Goal: Browse casually: Explore the website without a specific task or goal

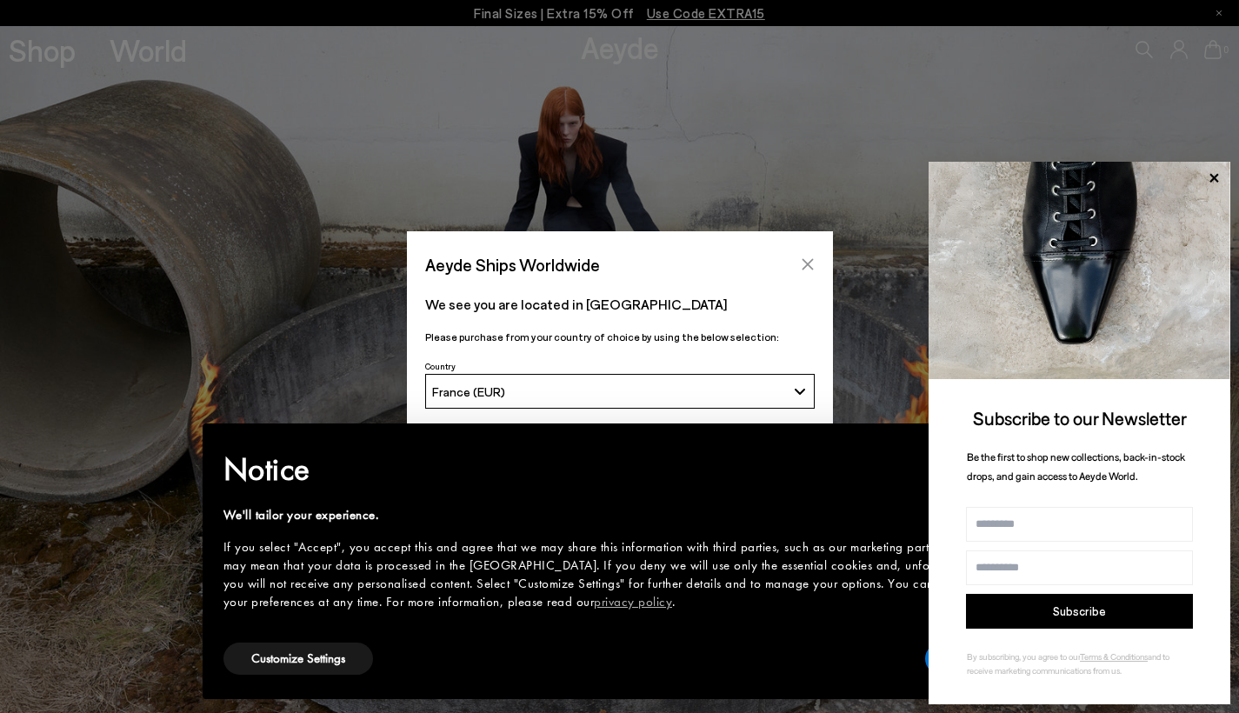
click at [812, 260] on icon "Close" at bounding box center [806, 264] width 11 height 11
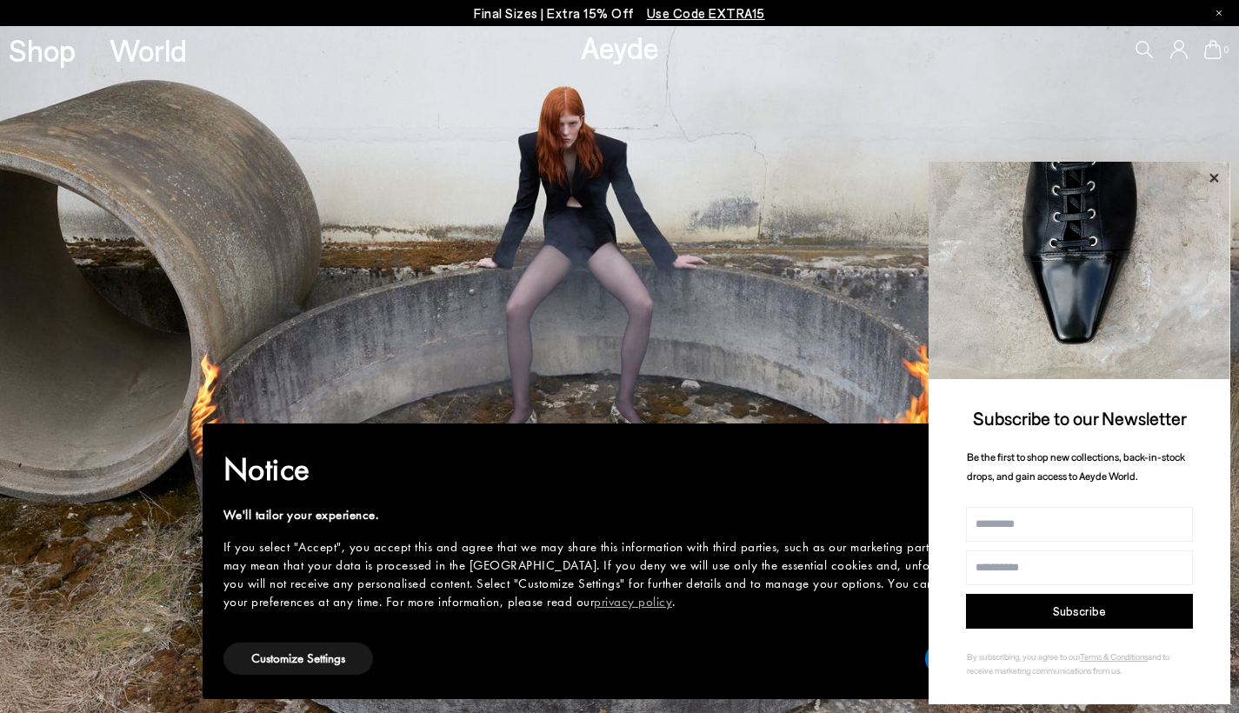
click at [1212, 180] on icon at bounding box center [1213, 178] width 23 height 23
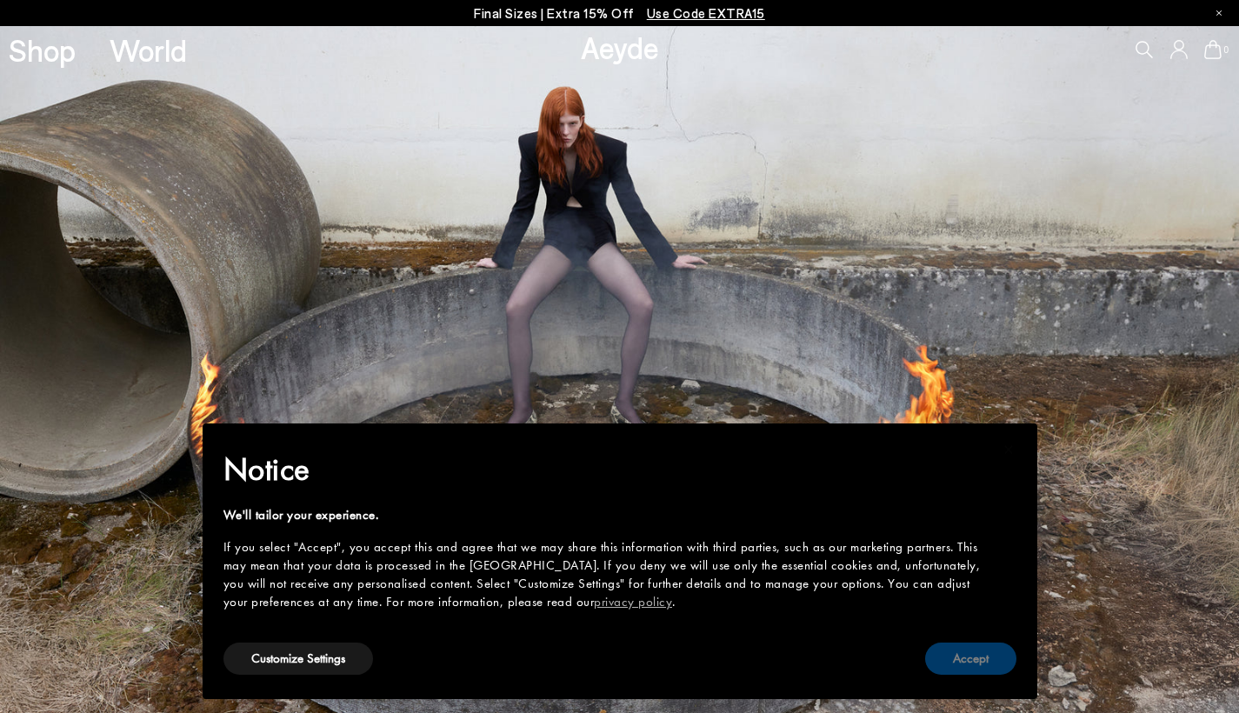
click at [950, 658] on button "Accept" at bounding box center [970, 658] width 91 height 32
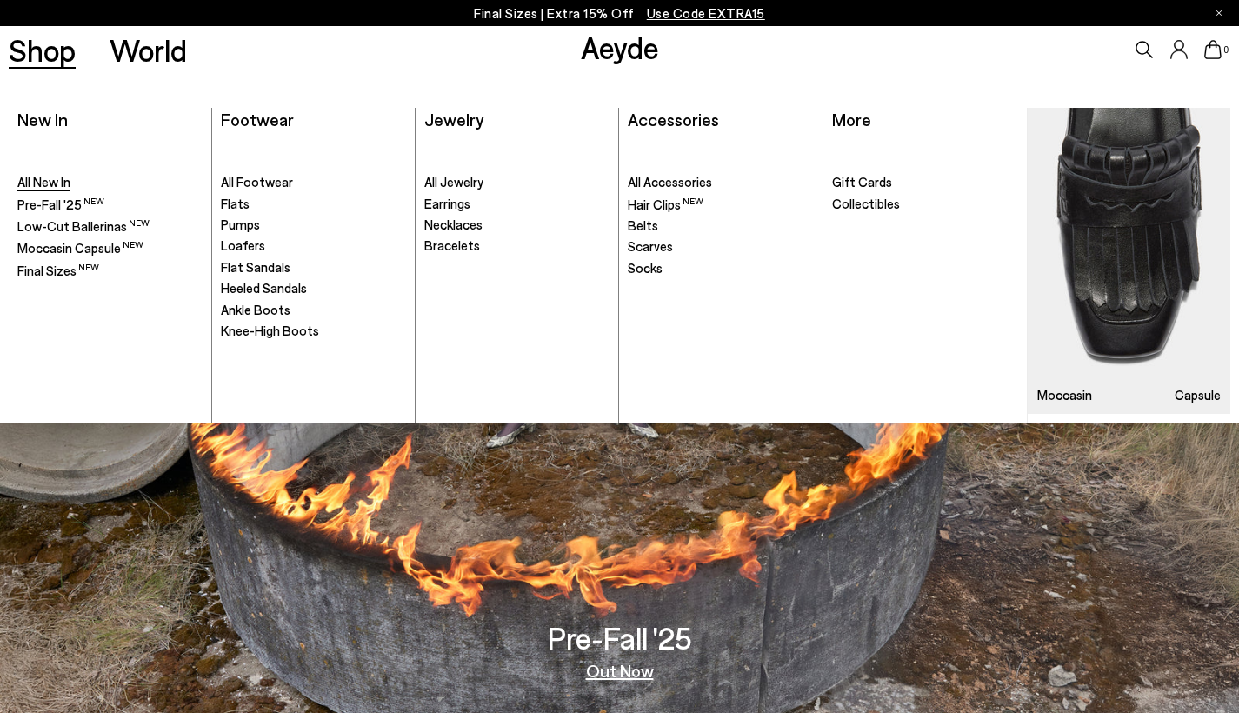
click at [30, 179] on span "All New In" at bounding box center [43, 182] width 53 height 16
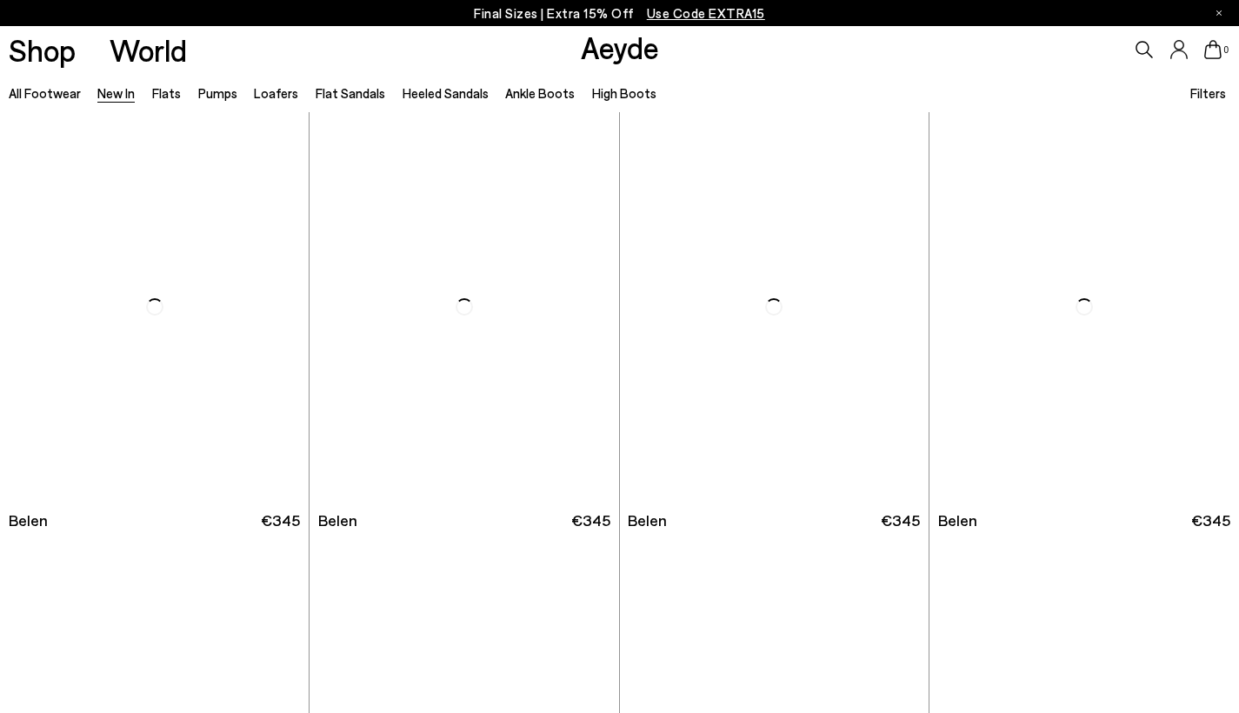
scroll to position [13, 0]
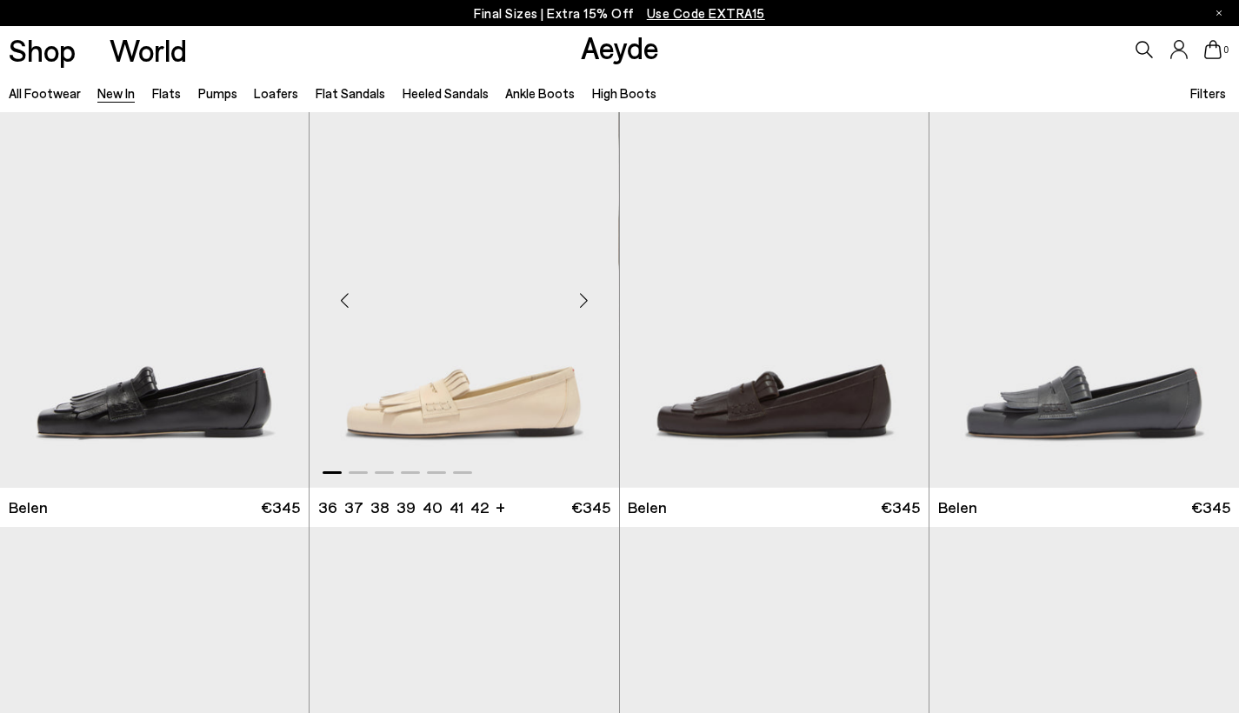
click at [584, 299] on div "Next slide" at bounding box center [584, 301] width 52 height 52
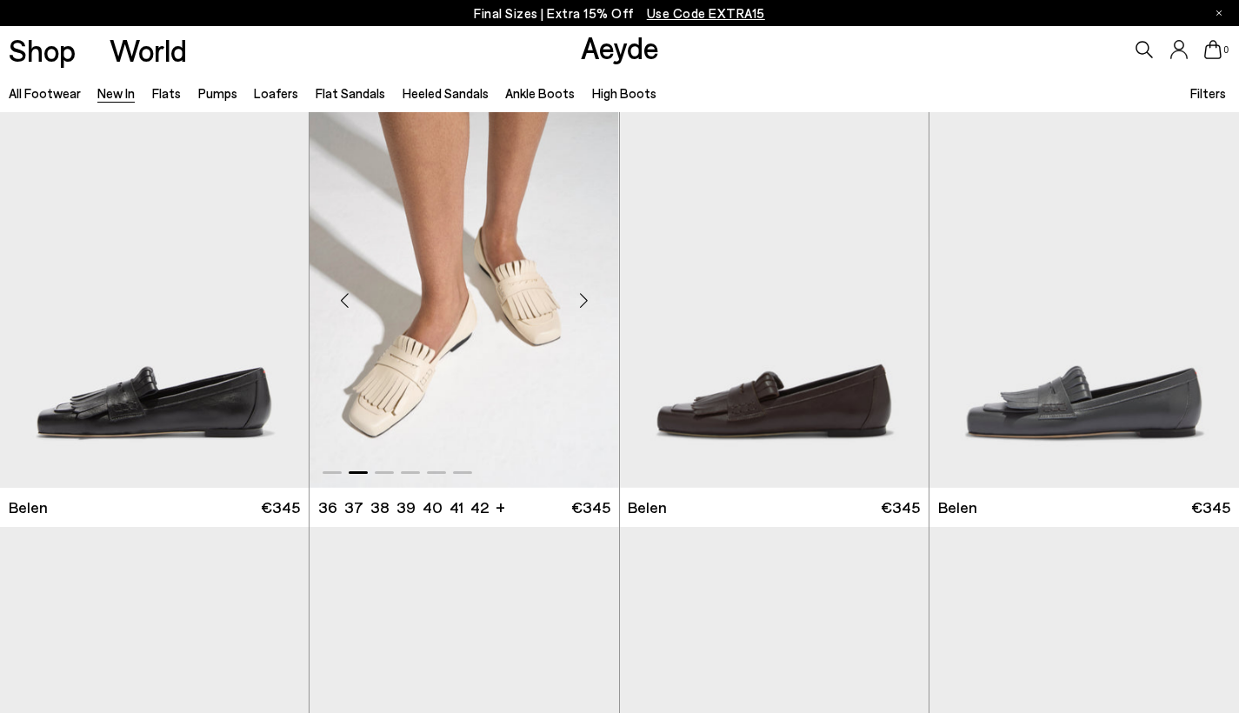
click at [585, 295] on div "Next slide" at bounding box center [584, 301] width 52 height 52
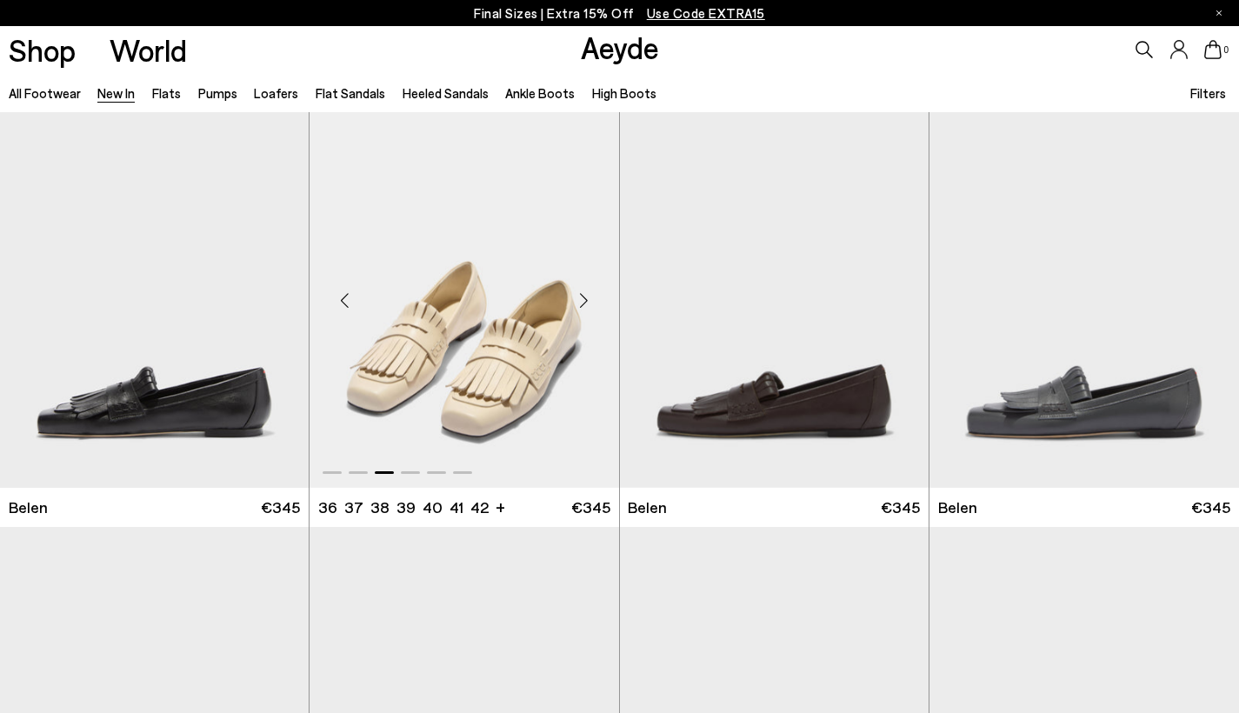
click at [585, 295] on div "Next slide" at bounding box center [584, 301] width 52 height 52
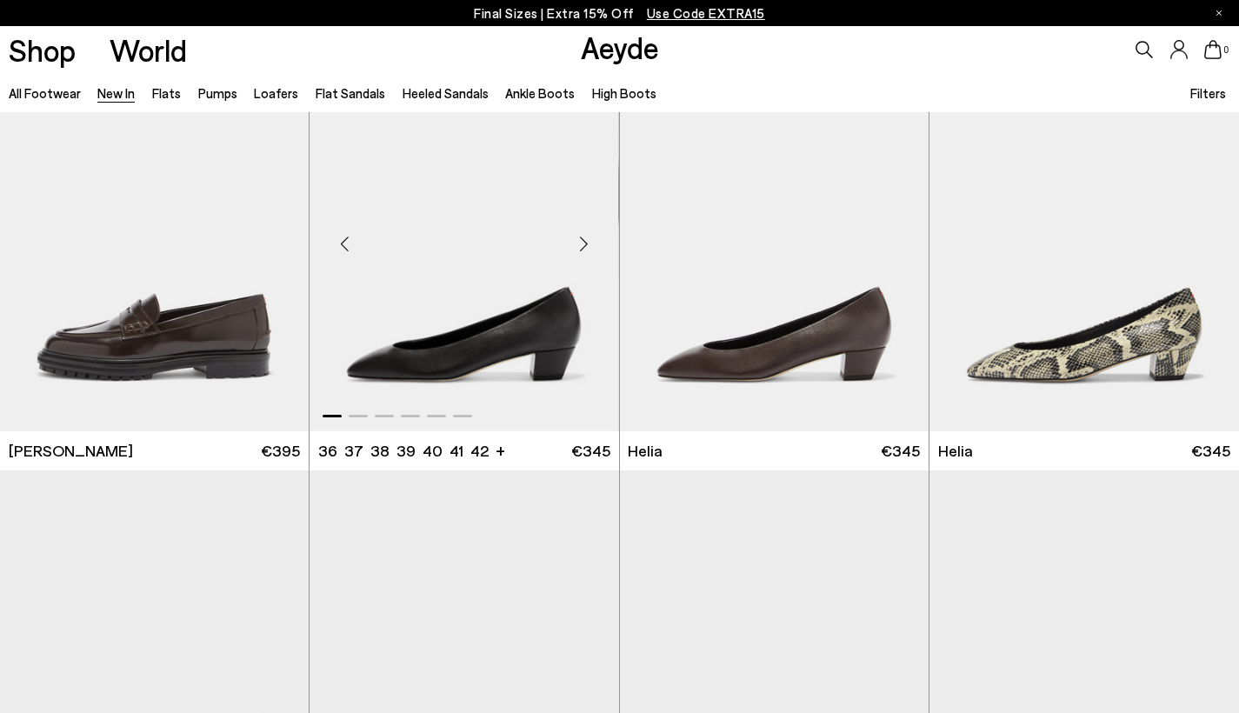
scroll to position [1346, 0]
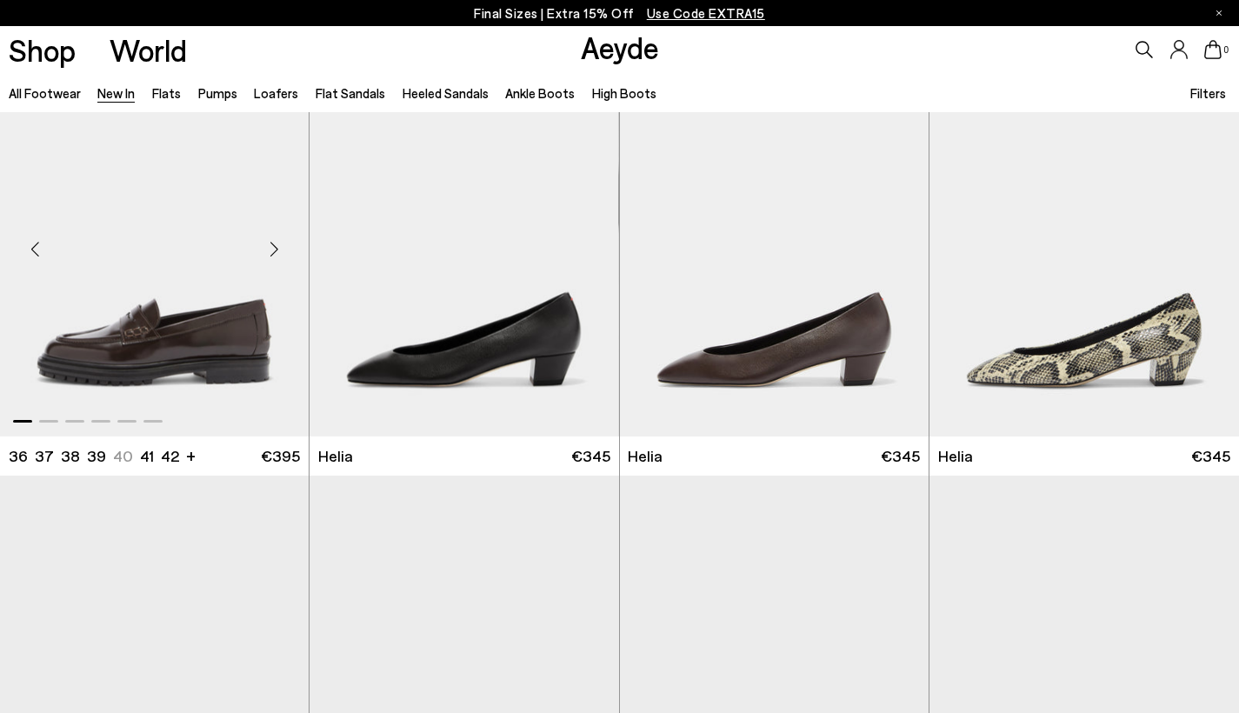
click at [282, 249] on div "Next slide" at bounding box center [274, 249] width 52 height 52
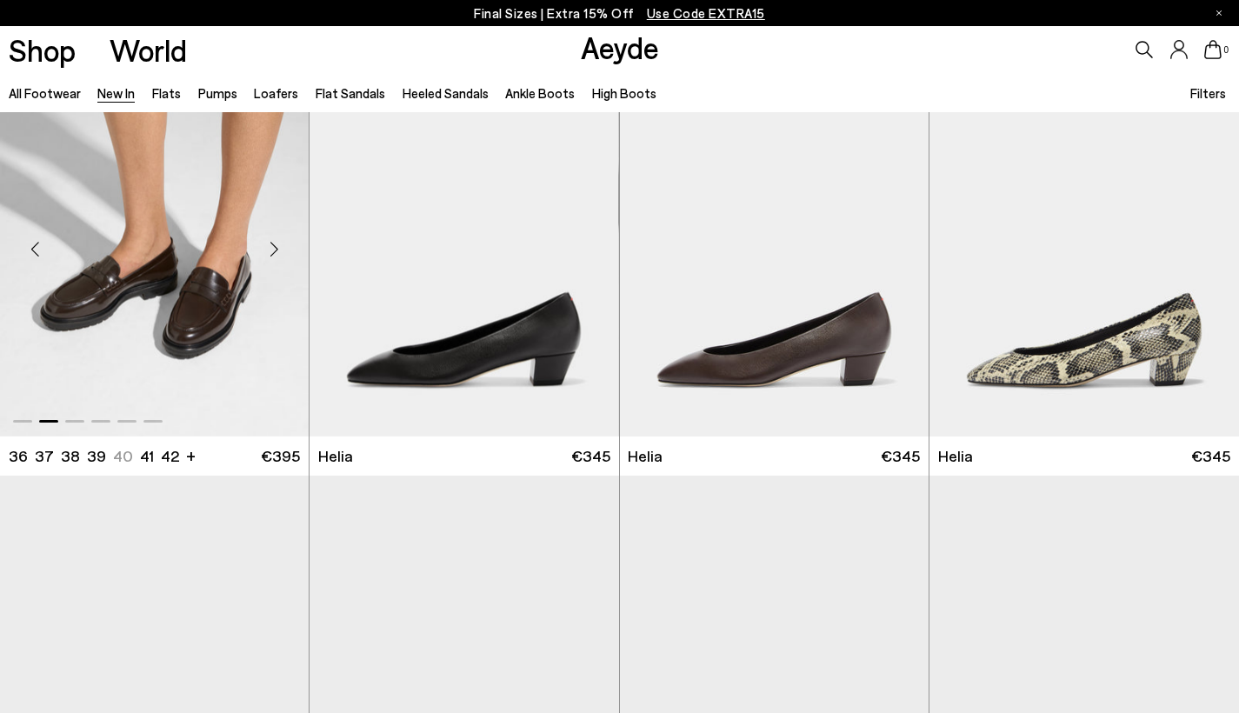
click at [282, 249] on div "Next slide" at bounding box center [274, 249] width 52 height 52
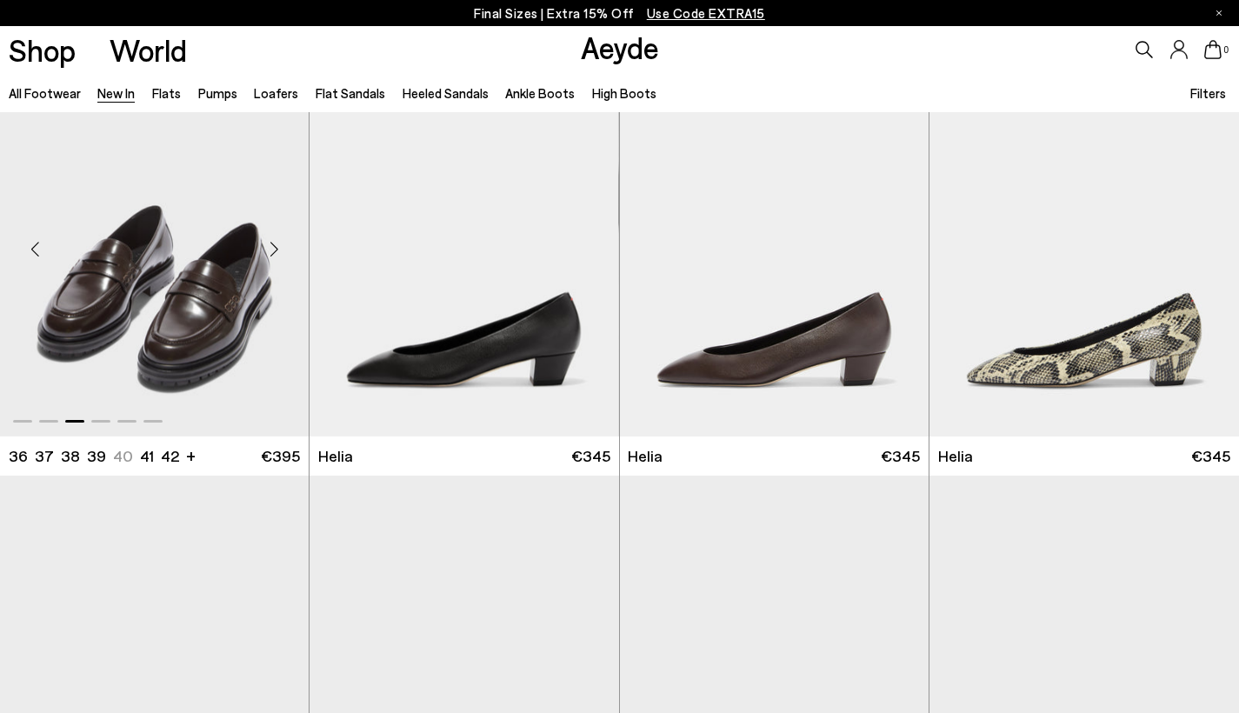
click at [282, 249] on div "Next slide" at bounding box center [274, 249] width 52 height 52
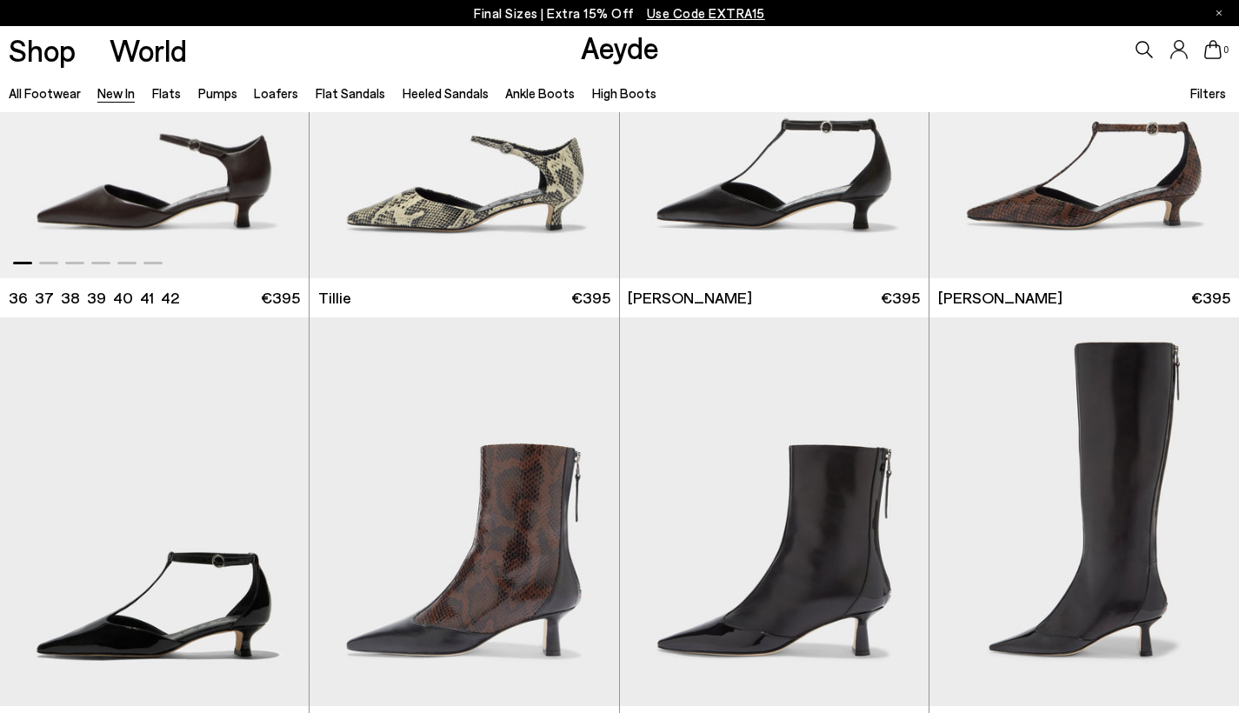
scroll to position [3730, 1]
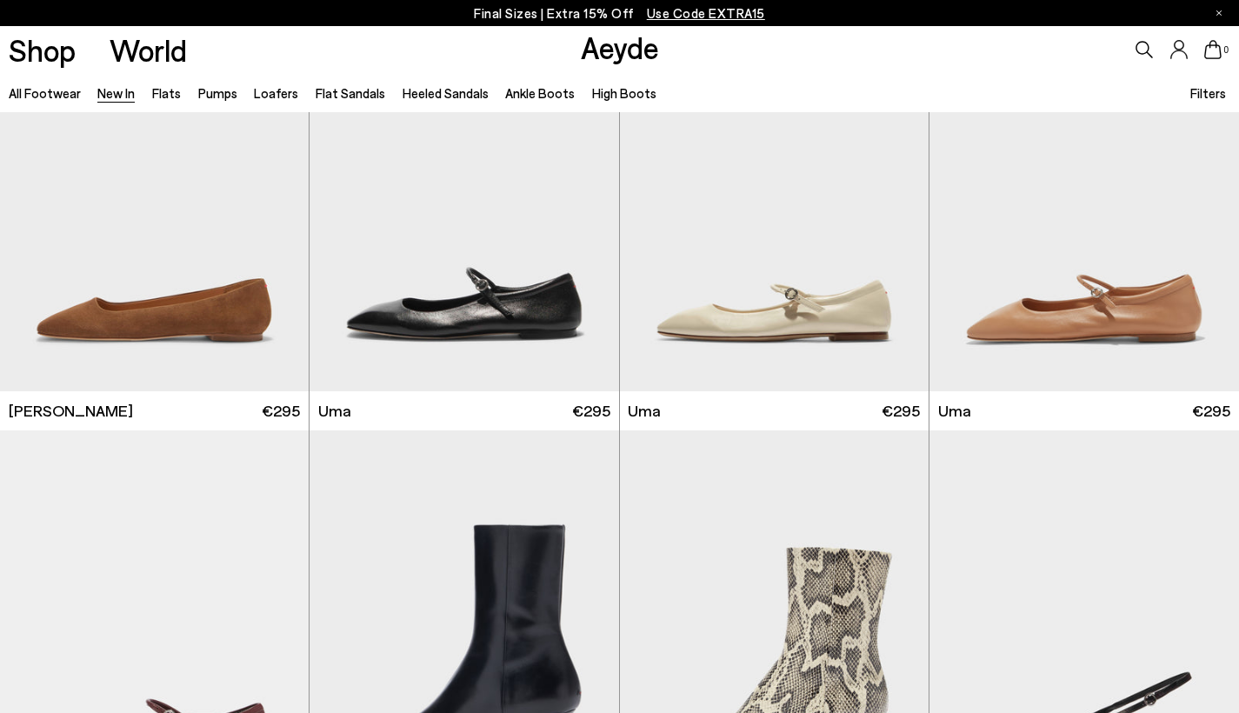
scroll to position [7804, 0]
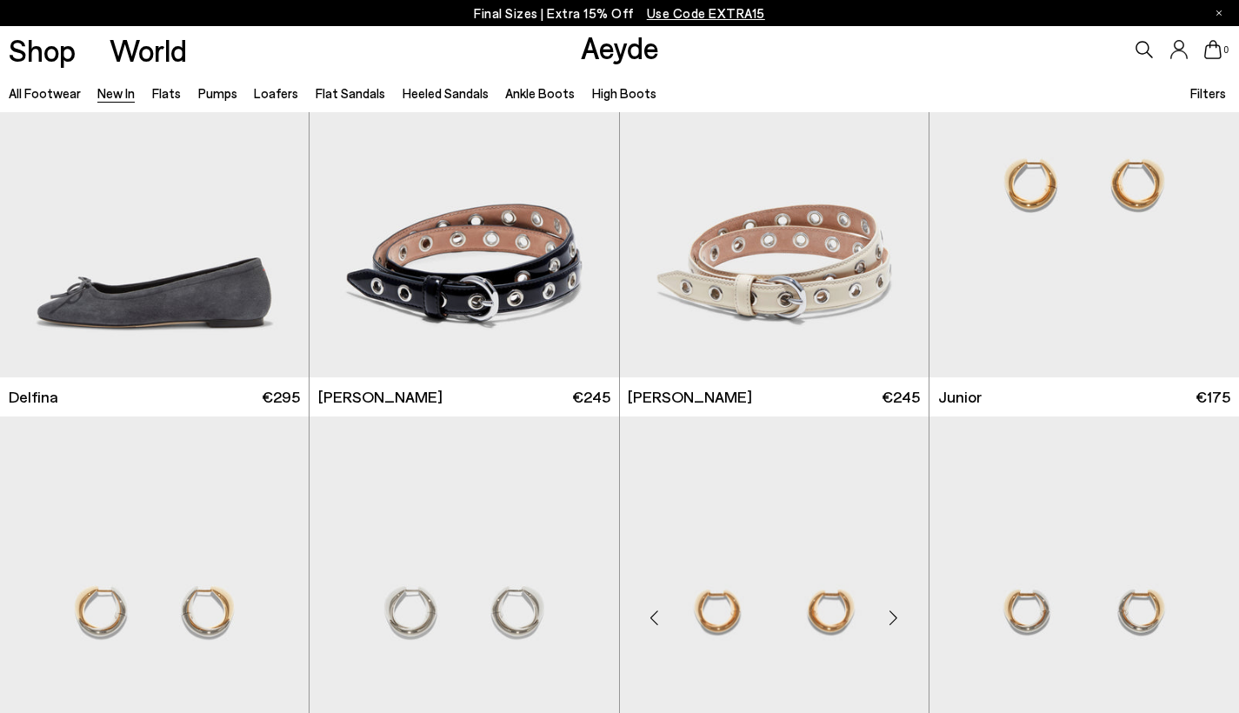
scroll to position [10380, 0]
click at [892, 193] on div "Next slide" at bounding box center [894, 190] width 52 height 52
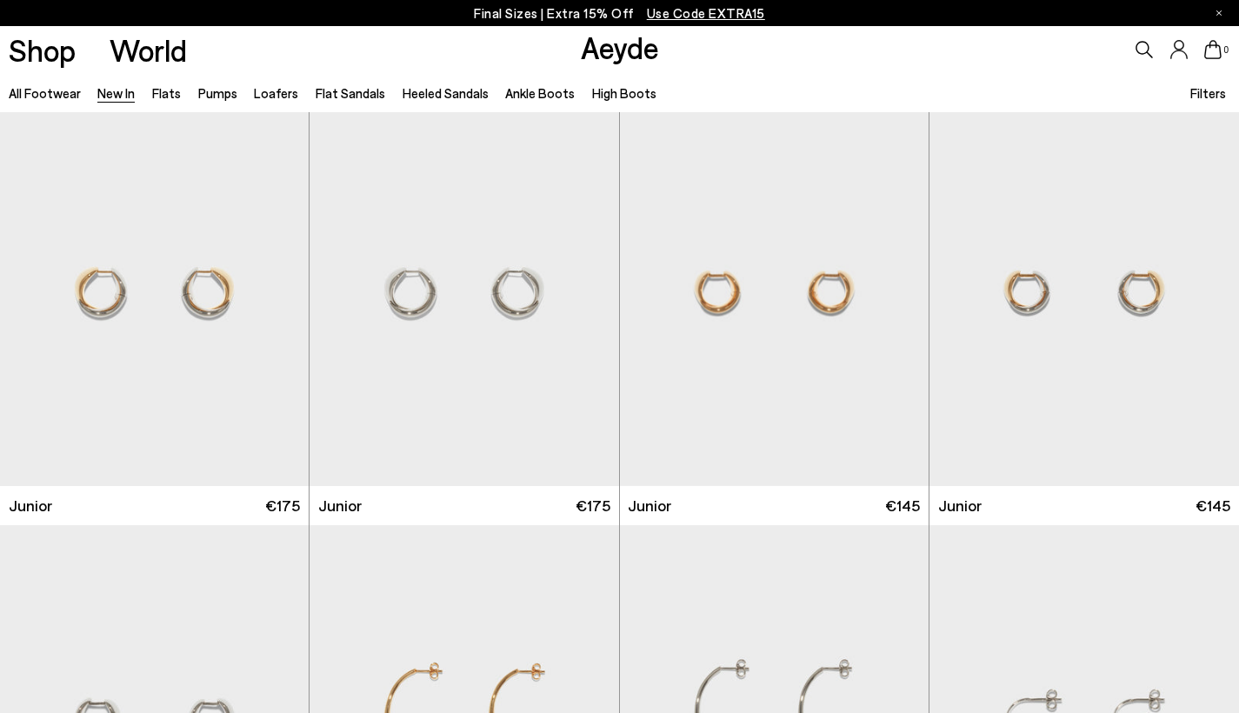
scroll to position [10713, 1]
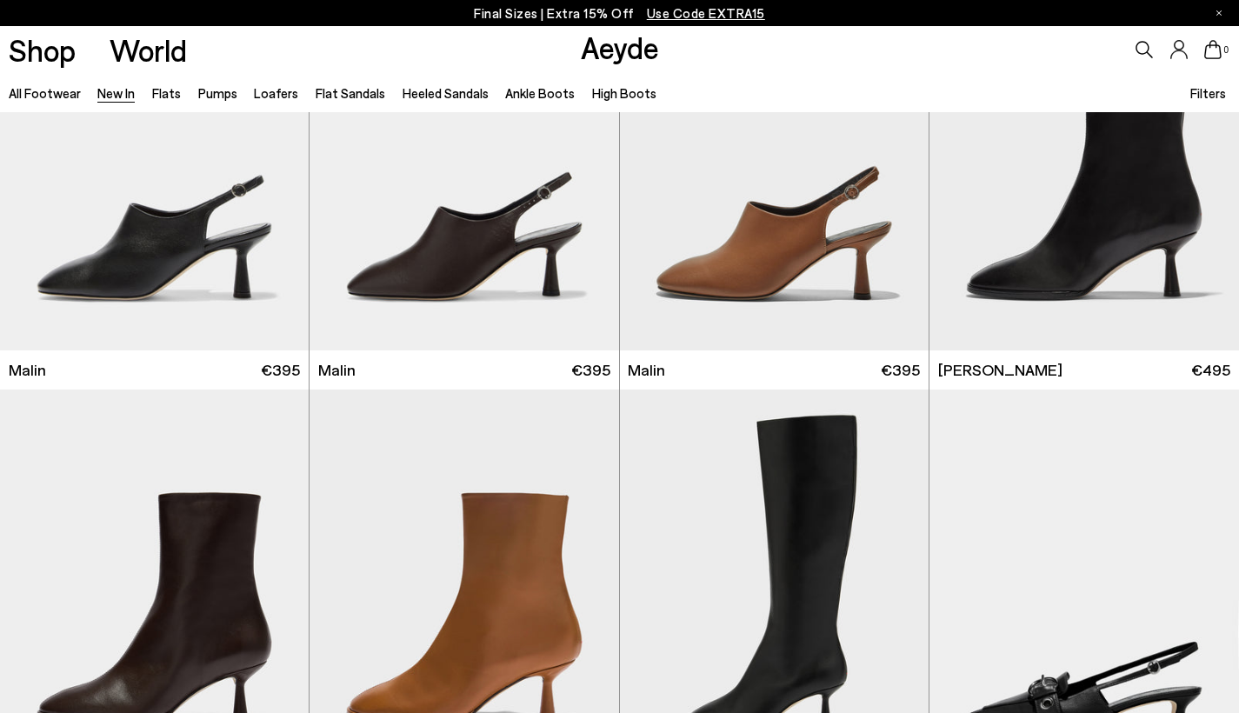
scroll to position [4417, 0]
